Goal: Information Seeking & Learning: Learn about a topic

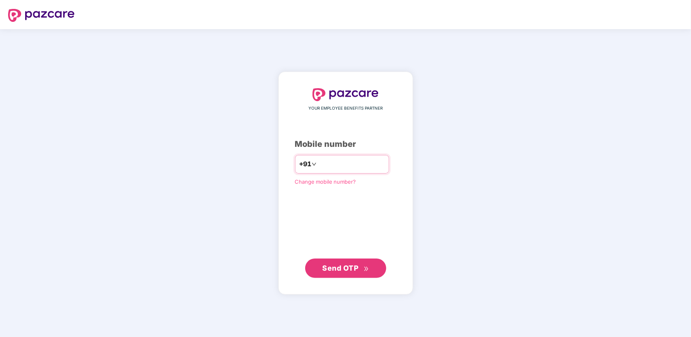
type input "**********"
click at [343, 267] on span "Send OTP" at bounding box center [340, 268] width 36 height 9
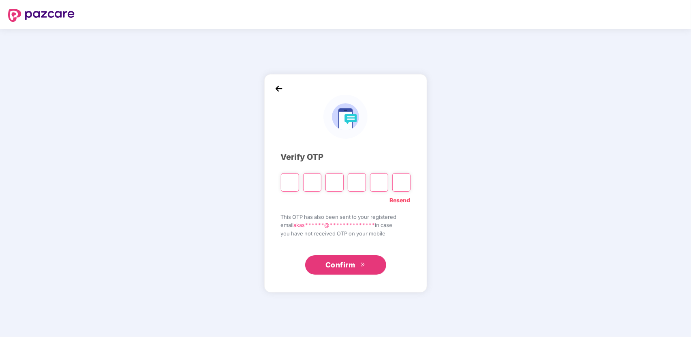
type input "*"
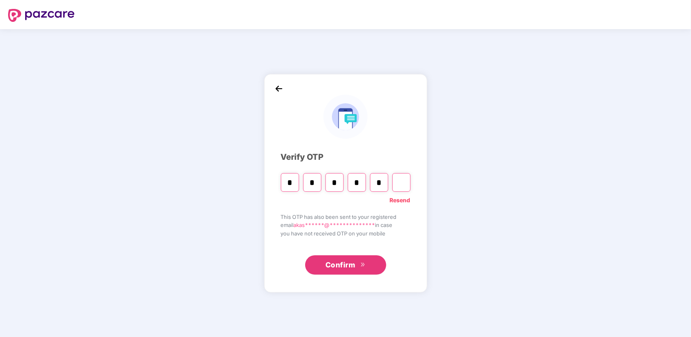
type input "*"
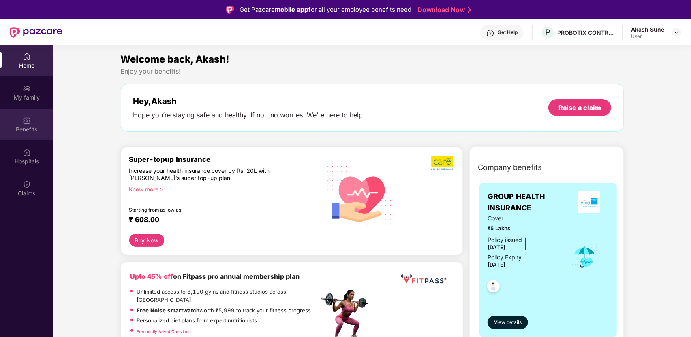
click at [32, 127] on div "Benefits" at bounding box center [26, 130] width 53 height 8
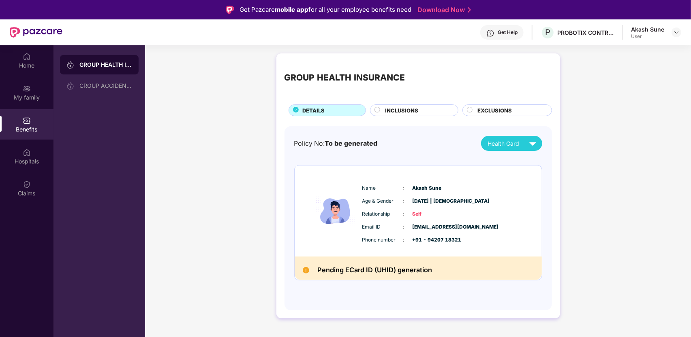
click at [407, 109] on span "INCLUSIONS" at bounding box center [401, 111] width 33 height 8
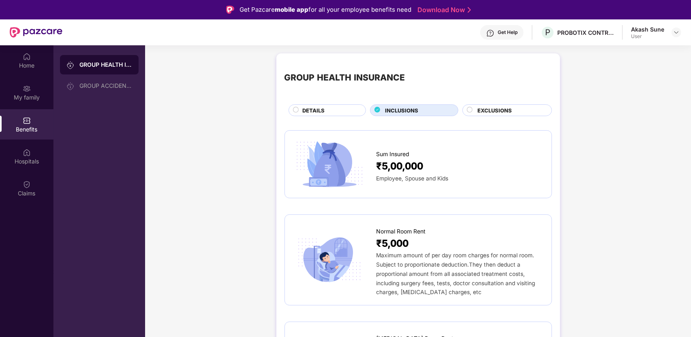
click at [476, 109] on div "EXCLUSIONS" at bounding box center [510, 111] width 74 height 9
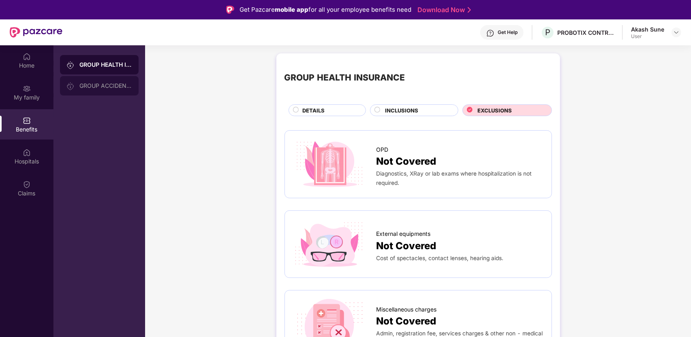
click at [83, 90] on div "GROUP ACCIDENTAL INSURANCE" at bounding box center [99, 85] width 79 height 19
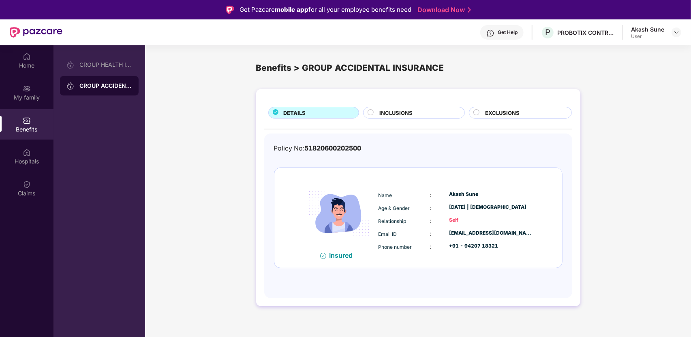
click at [401, 114] on span "INCLUSIONS" at bounding box center [395, 113] width 33 height 8
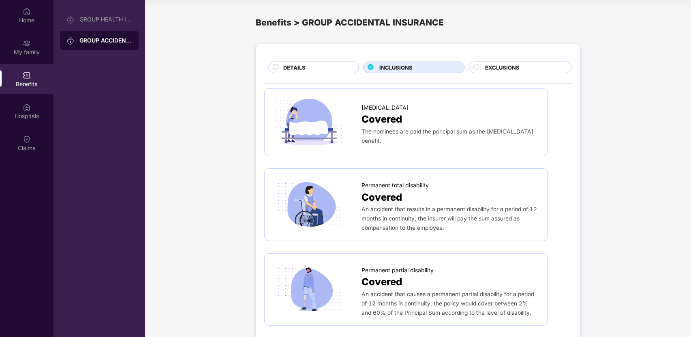
click at [505, 68] on span "EXCLUSIONS" at bounding box center [502, 68] width 34 height 8
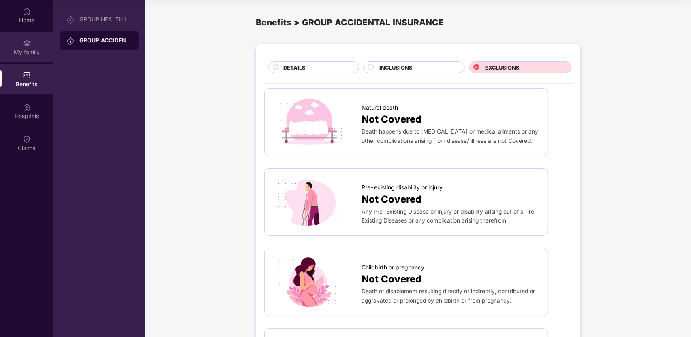
click at [30, 48] on div "My family" at bounding box center [26, 52] width 53 height 8
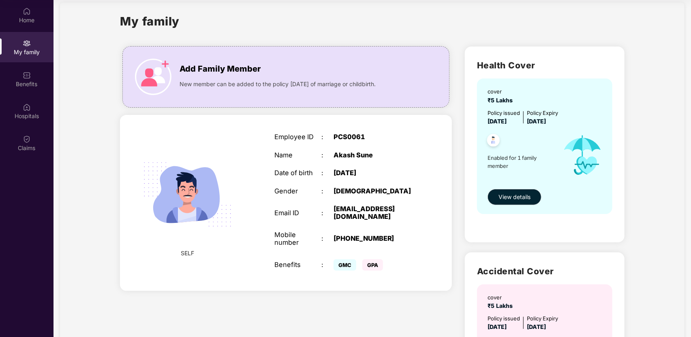
scroll to position [10, 0]
click at [155, 78] on img at bounding box center [153, 77] width 36 height 36
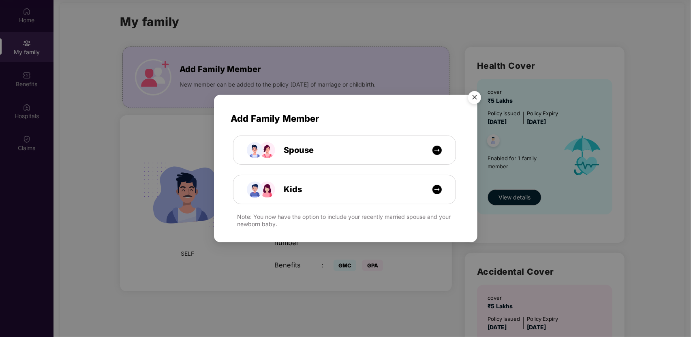
click at [475, 99] on img "Close" at bounding box center [474, 98] width 23 height 23
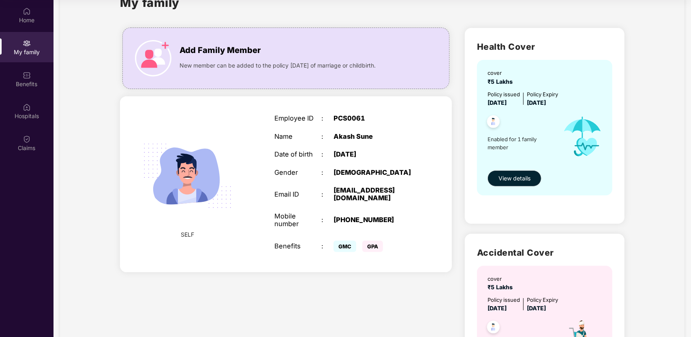
scroll to position [29, 0]
click at [524, 179] on span "View details" at bounding box center [514, 178] width 32 height 9
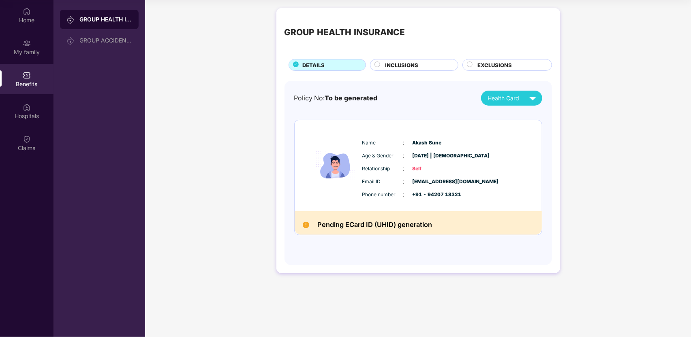
click at [426, 68] on div "INCLUSIONS" at bounding box center [417, 65] width 73 height 9
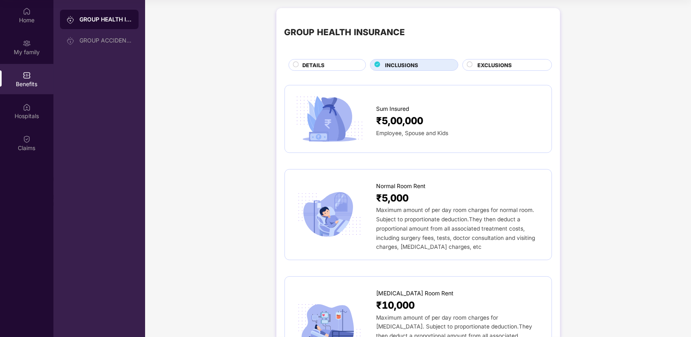
click at [475, 67] on div "EXCLUSIONS" at bounding box center [510, 65] width 74 height 9
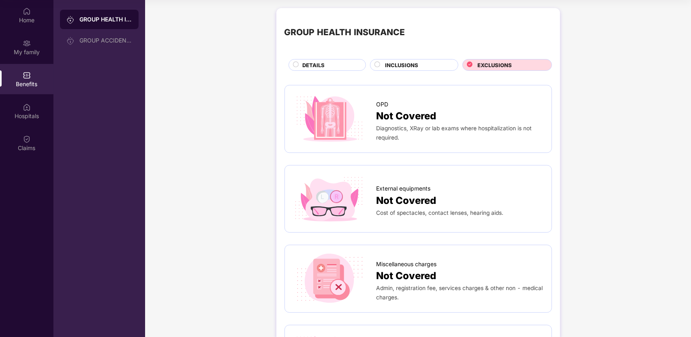
click at [414, 65] on span "INCLUSIONS" at bounding box center [401, 65] width 33 height 8
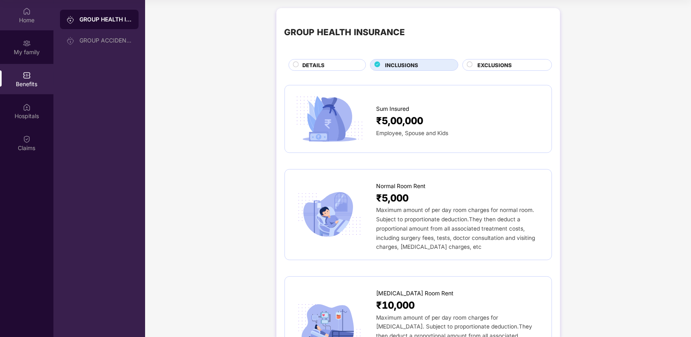
click at [28, 17] on div "Home" at bounding box center [26, 20] width 53 height 8
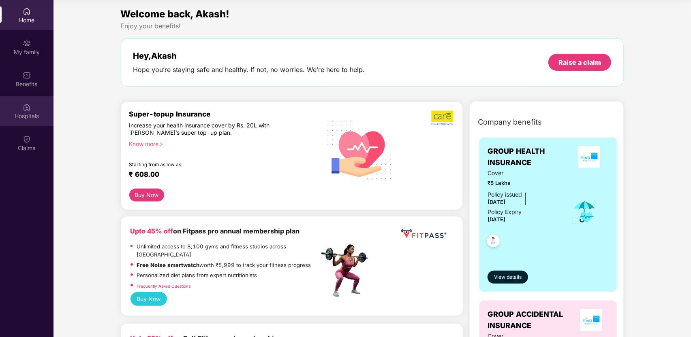
click at [25, 118] on div "Hospitals" at bounding box center [26, 116] width 53 height 8
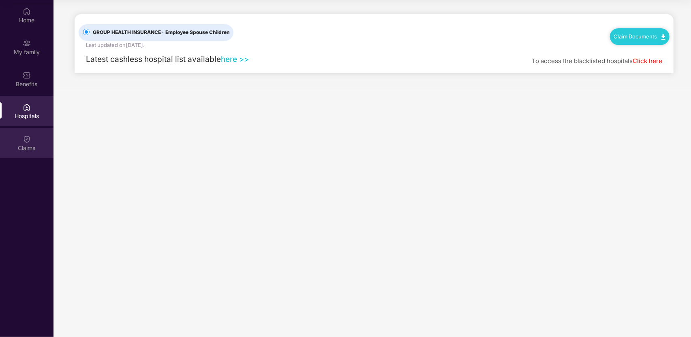
click at [26, 145] on div "Claims" at bounding box center [26, 148] width 53 height 8
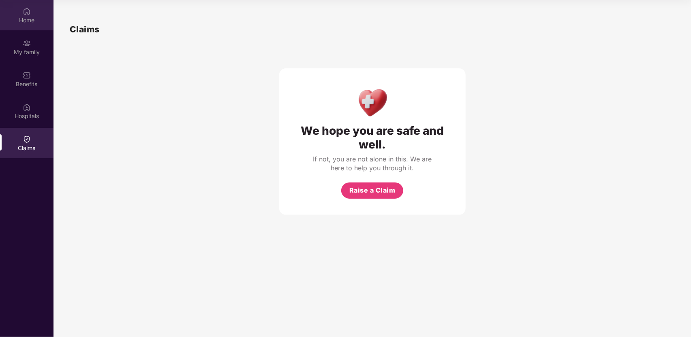
click at [29, 11] on img at bounding box center [27, 11] width 8 height 8
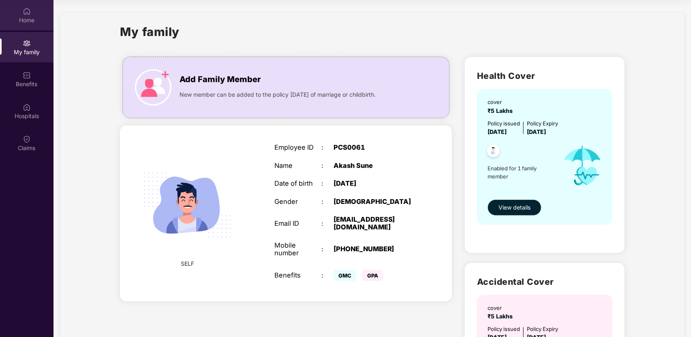
click at [29, 19] on div "Home" at bounding box center [26, 20] width 53 height 8
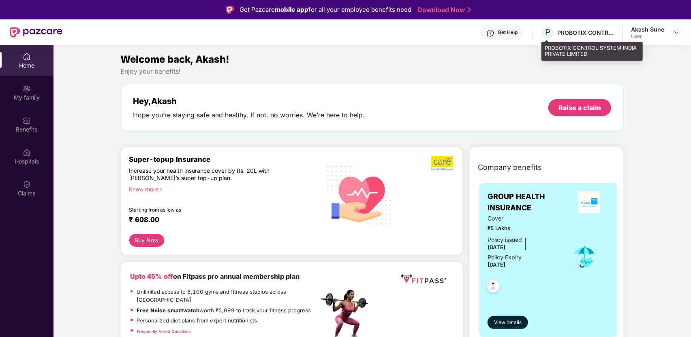
click at [559, 31] on div "PROBOTIX CONTROL SYSTEM INDIA PRIVATE LIMITED" at bounding box center [585, 33] width 57 height 8
click at [672, 33] on div at bounding box center [676, 33] width 10 height 10
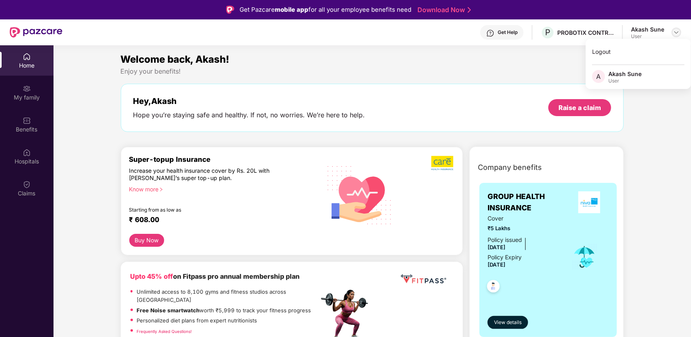
click at [672, 33] on div at bounding box center [676, 33] width 10 height 10
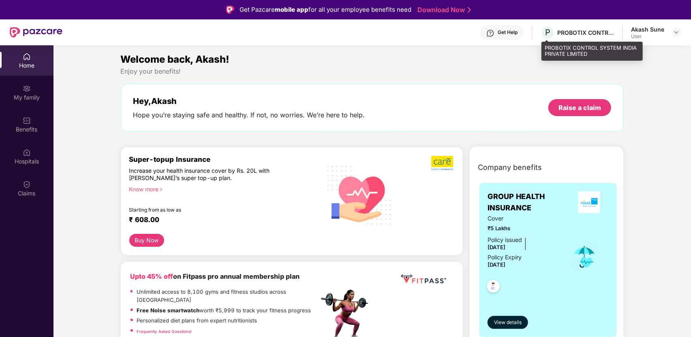
click at [592, 37] on div "P PROBOTIX CONTROL SYSTEM INDIA PRIVATE LIMITED" at bounding box center [576, 33] width 73 height 14
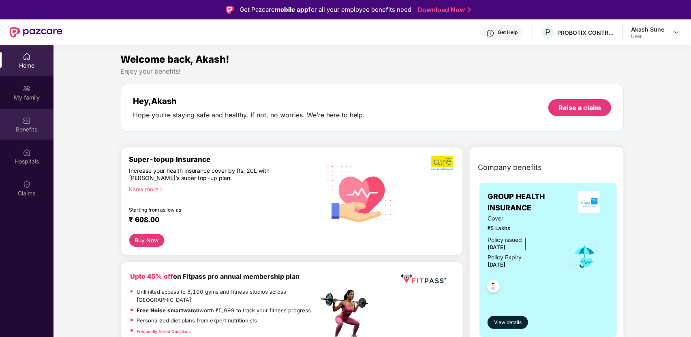
click at [23, 128] on div "Benefits" at bounding box center [26, 130] width 53 height 8
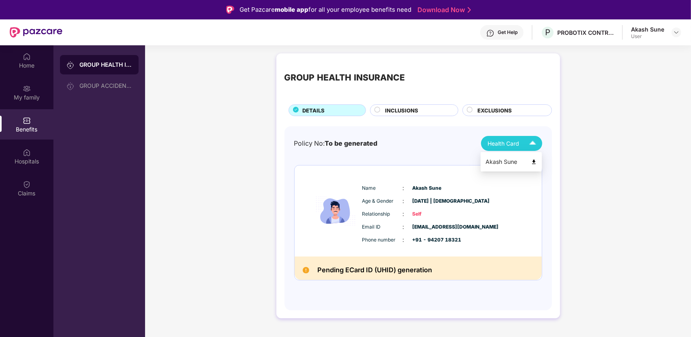
click at [535, 160] on img at bounding box center [534, 162] width 6 height 6
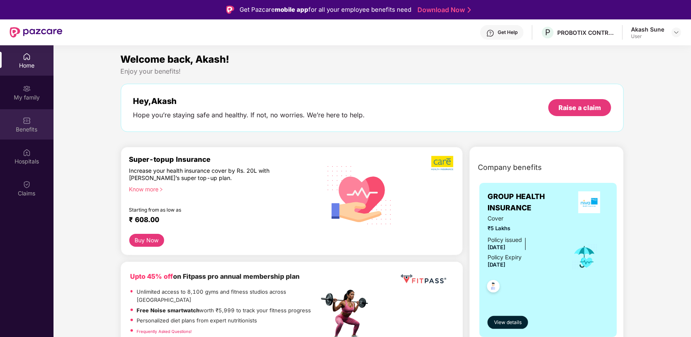
click at [26, 121] on img at bounding box center [27, 121] width 8 height 8
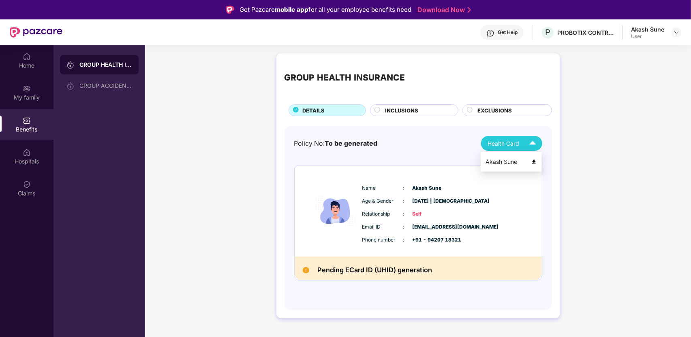
click at [525, 143] on img at bounding box center [532, 143] width 14 height 14
click at [533, 161] on img at bounding box center [534, 162] width 6 height 6
